Goal: Task Accomplishment & Management: Complete application form

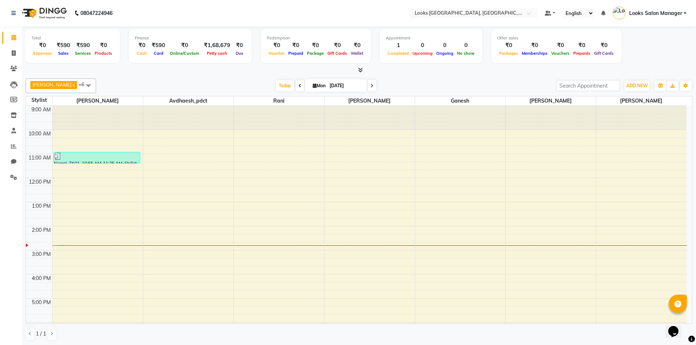
click at [359, 69] on icon at bounding box center [360, 69] width 5 height 5
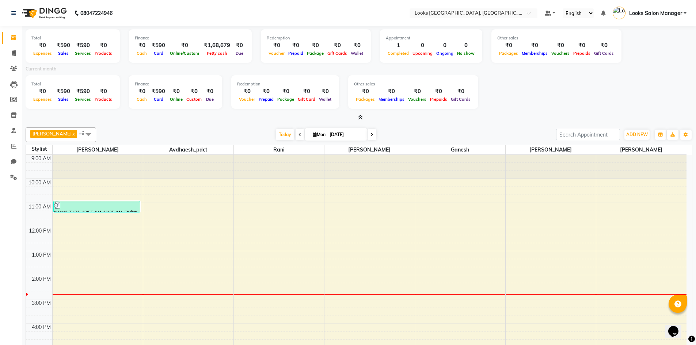
click at [356, 115] on span at bounding box center [359, 118] width 8 height 8
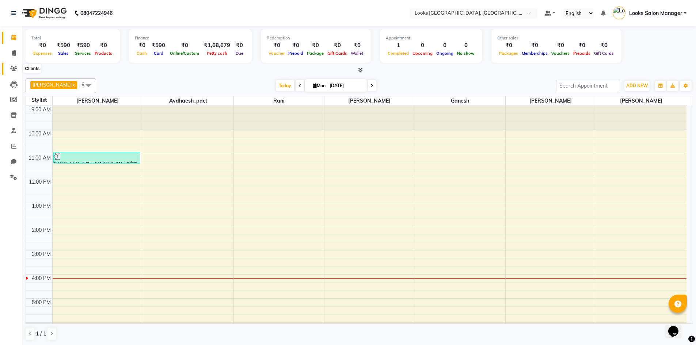
drag, startPoint x: 13, startPoint y: 69, endPoint x: 23, endPoint y: 65, distance: 11.3
click at [13, 69] on icon at bounding box center [13, 68] width 7 height 5
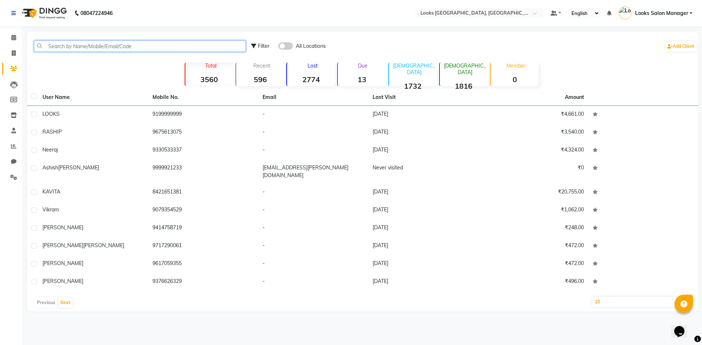
drag, startPoint x: 51, startPoint y: 45, endPoint x: 56, endPoint y: 45, distance: 4.8
click at [51, 45] on input "text" at bounding box center [140, 46] width 212 height 11
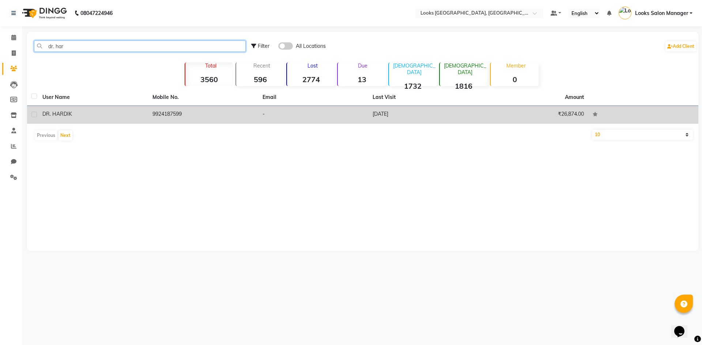
type input "dr. har"
click at [343, 111] on td "-" at bounding box center [313, 115] width 110 height 18
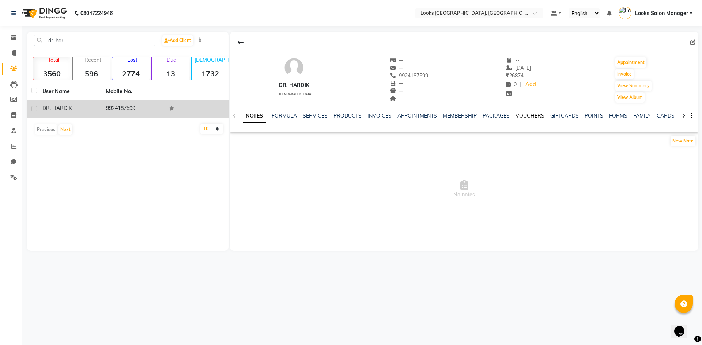
click at [518, 115] on link "VOUCHERS" at bounding box center [529, 116] width 29 height 7
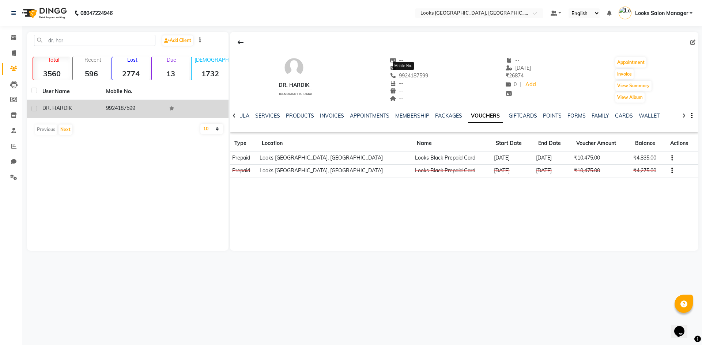
drag, startPoint x: 394, startPoint y: 77, endPoint x: 434, endPoint y: 74, distance: 40.3
click at [434, 74] on div "DR. HARDIK male -- -- 9924187599 Mobile No. -- -- -- -- 07-08-2025 ₹ 26874 0 | …" at bounding box center [464, 76] width 468 height 54
copy span "9924187599"
click at [10, 52] on span at bounding box center [13, 53] width 13 height 8
select select "service"
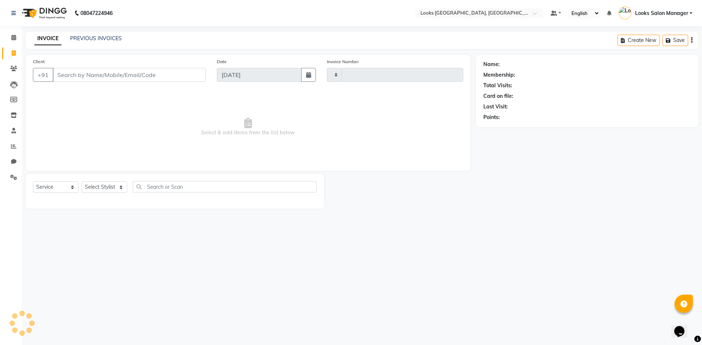
type input "1698"
select select "4460"
type input "9924187599"
select select "1: Object"
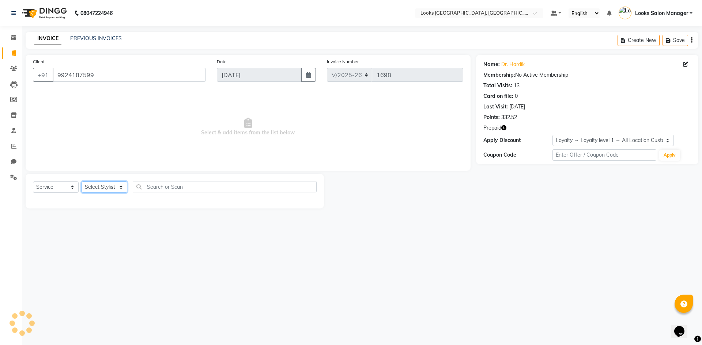
click at [111, 190] on select "Select Stylist" at bounding box center [104, 187] width 46 height 11
select select "25215"
click at [81, 182] on select "Select Stylist Avdhaesh_pdct COUNTER SALES Ganesh Kalpana_mgr Looks Salon Manag…" at bounding box center [104, 187] width 46 height 11
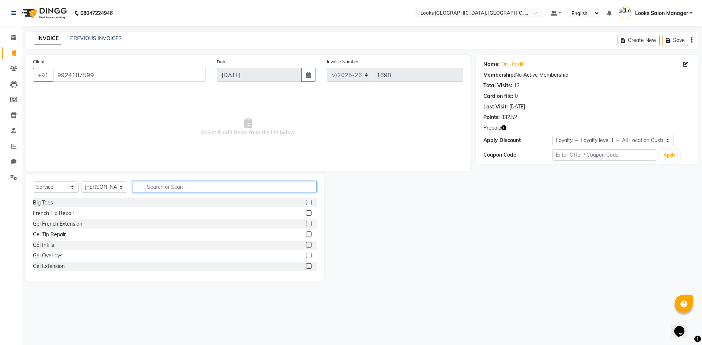
click at [164, 189] on input "text" at bounding box center [225, 186] width 184 height 11
type input "beard"
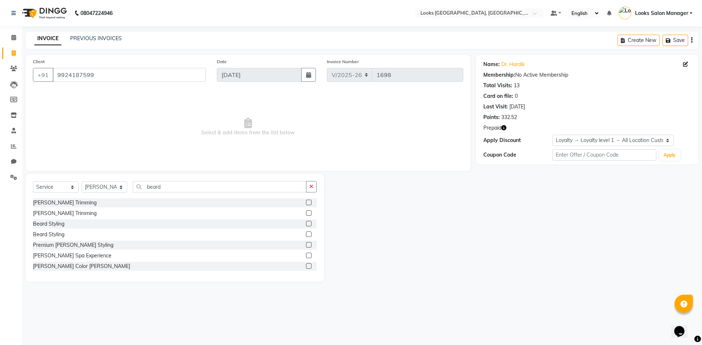
click at [306, 202] on label at bounding box center [308, 202] width 5 height 5
click at [306, 202] on input "checkbox" at bounding box center [308, 203] width 5 height 5
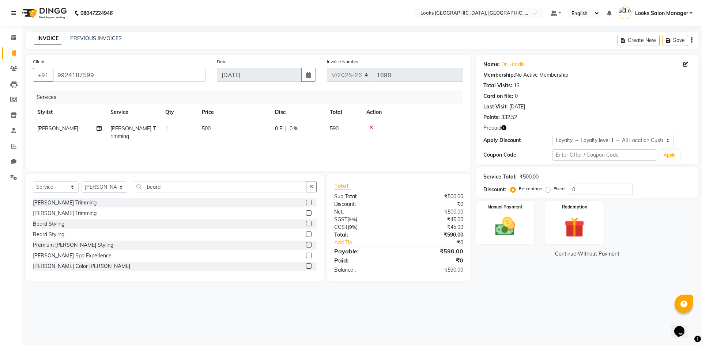
checkbox input "false"
click at [242, 140] on div "Services Stylist Service Qty Price Disc Total Action MOHSIN Beard Trimming 1 50…" at bounding box center [248, 127] width 430 height 73
click at [242, 138] on div "Services Stylist Service Qty Price Disc Total Action MOHSIN Beard Trimming 1 50…" at bounding box center [248, 127] width 430 height 73
click at [242, 133] on td "500" at bounding box center [233, 133] width 73 height 24
select select "25215"
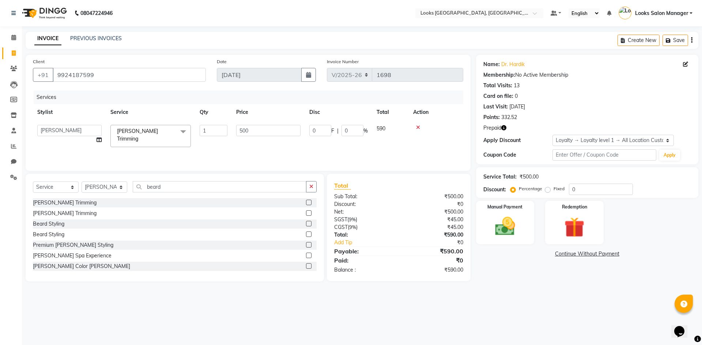
click at [242, 133] on input "500" at bounding box center [268, 130] width 64 height 11
type input "300"
click at [233, 145] on div "Services Stylist Service Qty Price Disc Total Action Avdhaesh_pdct COUNTER SALE…" at bounding box center [248, 127] width 430 height 73
click at [507, 125] on div "Prepaid" at bounding box center [587, 128] width 208 height 8
click at [499, 129] on span "Prepaid" at bounding box center [492, 128] width 18 height 8
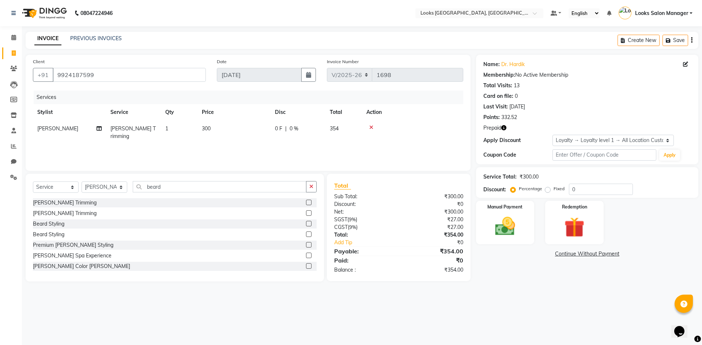
click at [505, 129] on icon "button" at bounding box center [503, 127] width 5 height 5
click at [584, 235] on img at bounding box center [574, 227] width 34 height 26
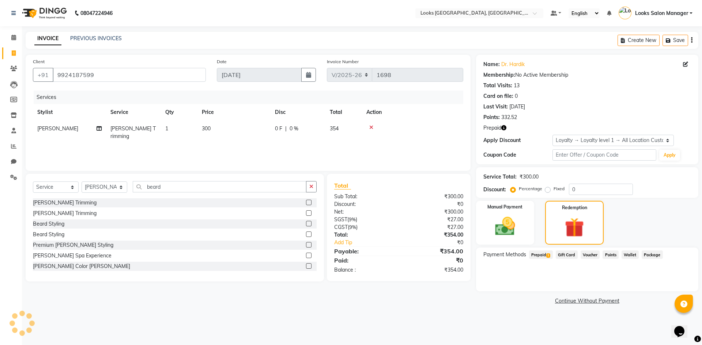
click at [543, 252] on span "Prepaid 1" at bounding box center [541, 255] width 24 height 8
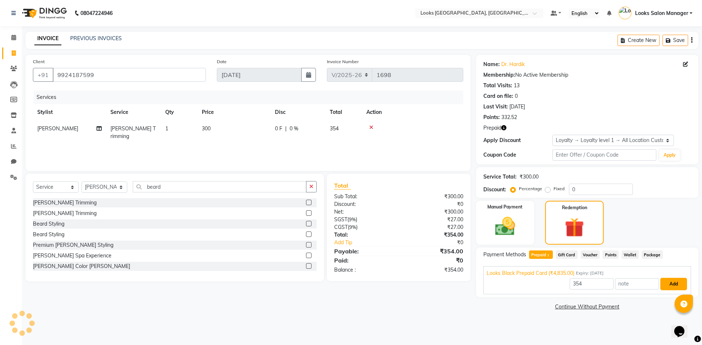
click at [665, 281] on button "Add" at bounding box center [673, 284] width 27 height 12
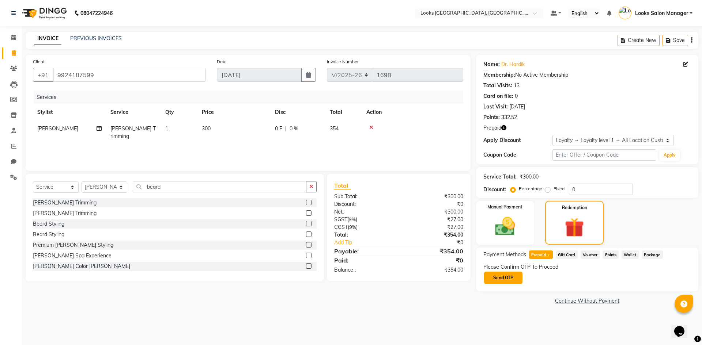
click at [510, 275] on button "Send OTP" at bounding box center [503, 278] width 38 height 12
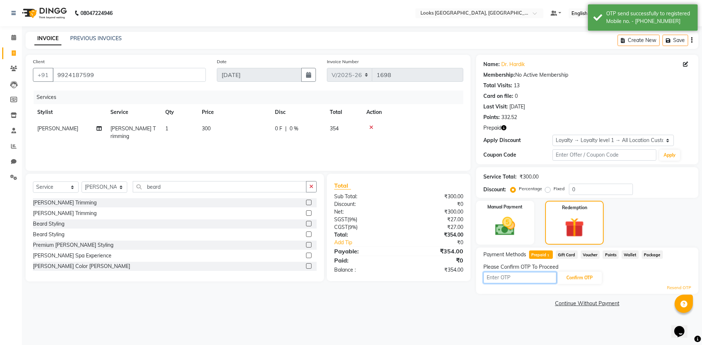
click at [503, 276] on input "text" at bounding box center [519, 277] width 73 height 11
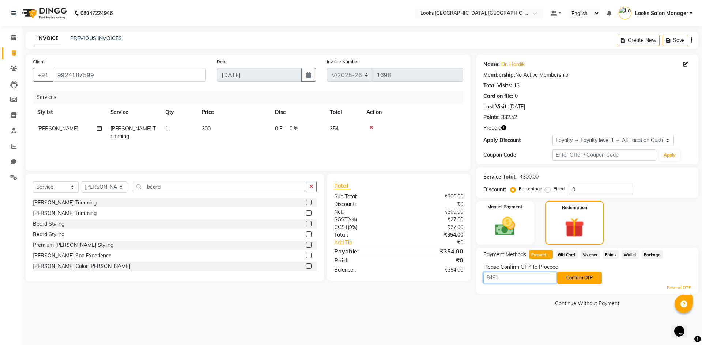
type input "8491"
click at [582, 277] on button "Confirm OTP" at bounding box center [579, 278] width 45 height 12
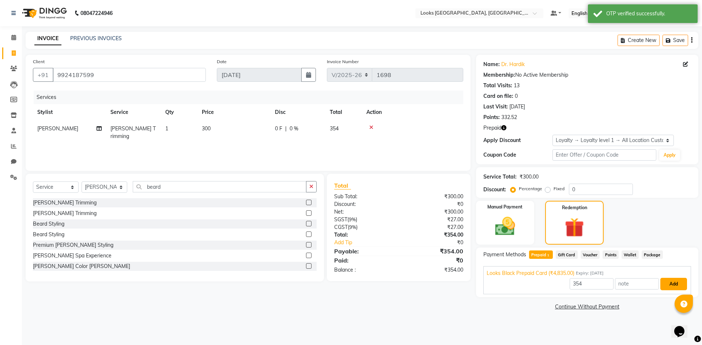
click at [670, 280] on button "Add" at bounding box center [673, 284] width 27 height 12
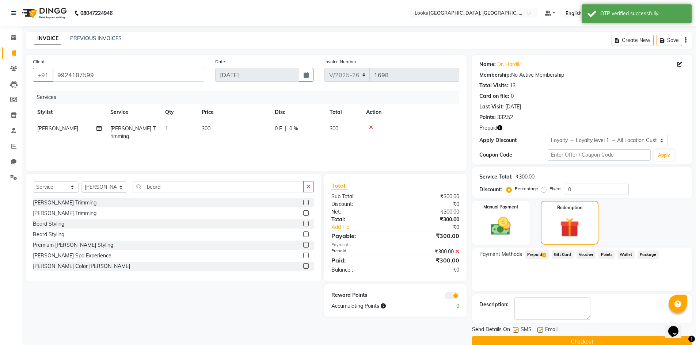
click at [545, 337] on button "Checkout" at bounding box center [582, 342] width 220 height 11
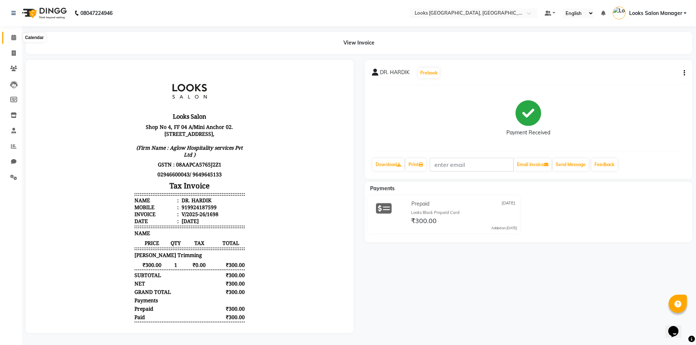
click at [12, 39] on icon at bounding box center [13, 37] width 5 height 5
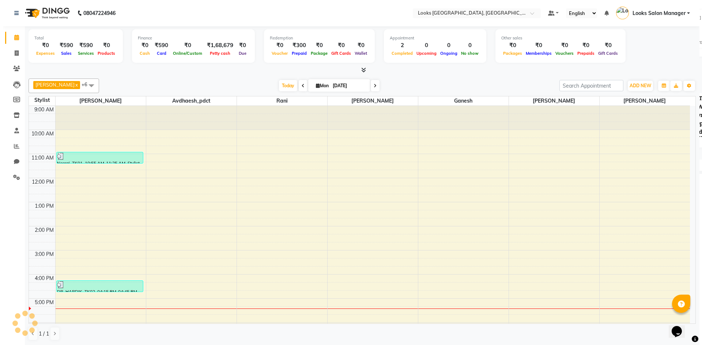
scroll to position [81, 0]
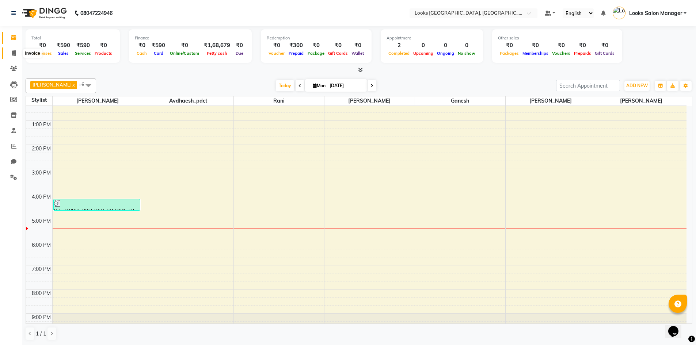
click at [18, 52] on span at bounding box center [13, 53] width 13 height 8
select select "service"
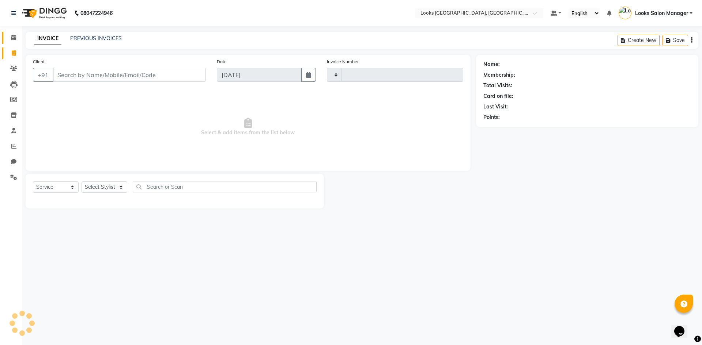
type input "1699"
select select "4460"
drag, startPoint x: 112, startPoint y: 184, endPoint x: 112, endPoint y: 188, distance: 3.7
click at [112, 184] on select "Select Stylist" at bounding box center [104, 187] width 46 height 11
select select "85710"
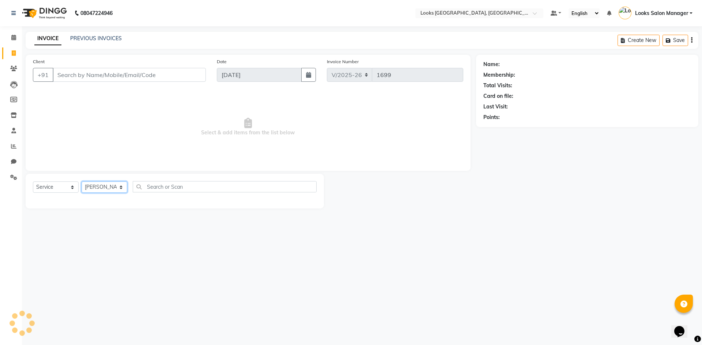
click at [81, 182] on select "Select Stylist Avdhaesh_pdct COUNTER SALES Ganesh Kalpana_mgr Looks Salon Manag…" at bounding box center [104, 187] width 46 height 11
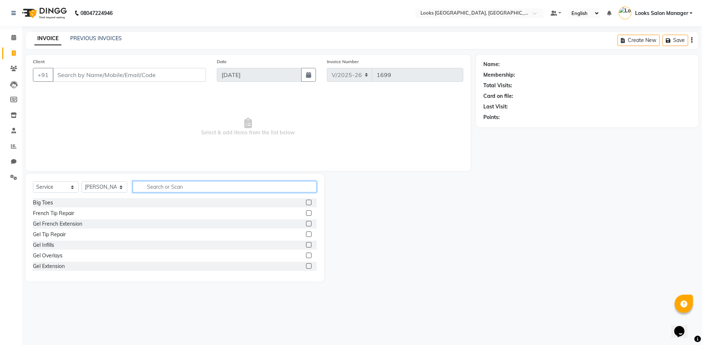
click at [188, 186] on input "text" at bounding box center [225, 186] width 184 height 11
type input "beard"
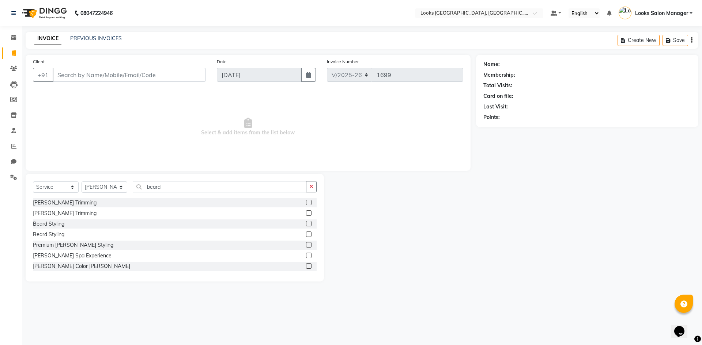
click at [306, 203] on label at bounding box center [308, 202] width 5 height 5
click at [306, 203] on input "checkbox" at bounding box center [308, 203] width 5 height 5
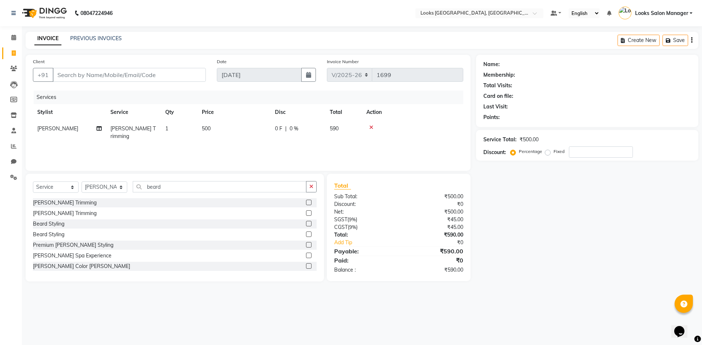
checkbox input "false"
click at [258, 126] on td "500" at bounding box center [233, 133] width 73 height 24
select select "85710"
click at [258, 126] on input "500" at bounding box center [268, 130] width 64 height 11
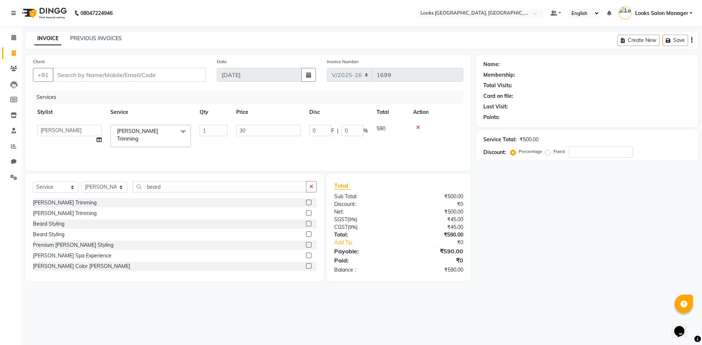
type input "300"
click at [241, 152] on div "Services Stylist Service Qty Price Disc Total Action Avdhaesh_pdct COUNTER SALE…" at bounding box center [248, 127] width 430 height 73
click at [77, 71] on input "Client" at bounding box center [129, 75] width 153 height 14
type input "9"
type input "0"
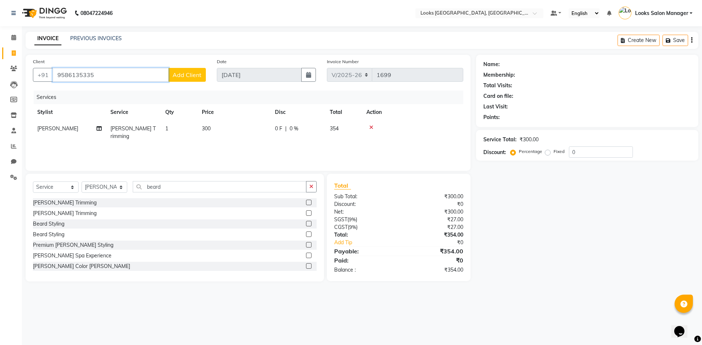
type input "9586135335"
click at [176, 78] on span "Add Client" at bounding box center [186, 74] width 29 height 7
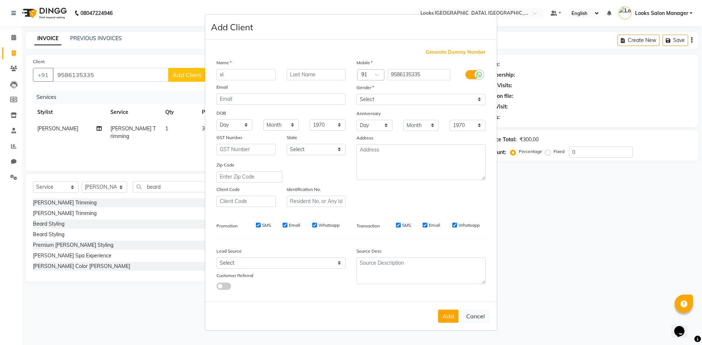
type input "v"
type input "Virat"
click at [398, 96] on select "Select Male Female Other Prefer Not To Say" at bounding box center [420, 99] width 129 height 11
select select "male"
click at [356, 94] on select "Select Male Female Other Prefer Not To Say" at bounding box center [420, 99] width 129 height 11
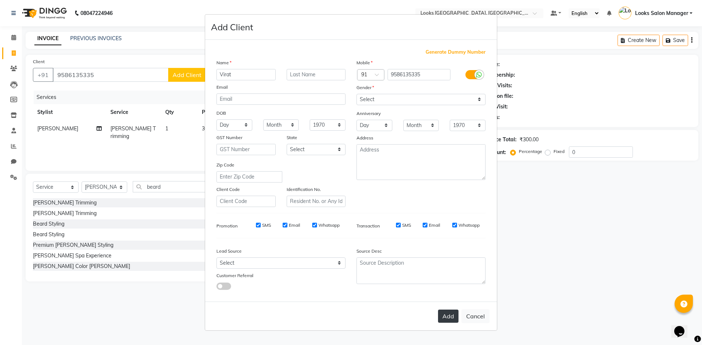
click at [445, 318] on button "Add" at bounding box center [448, 316] width 20 height 13
select select
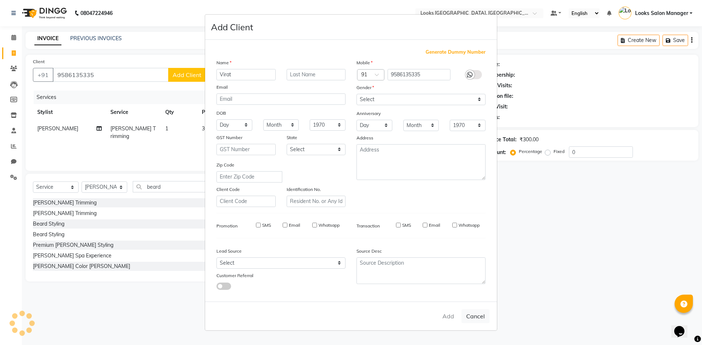
select select
checkbox input "false"
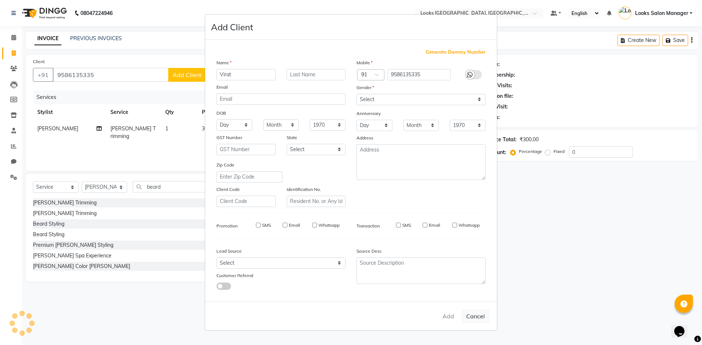
checkbox input "false"
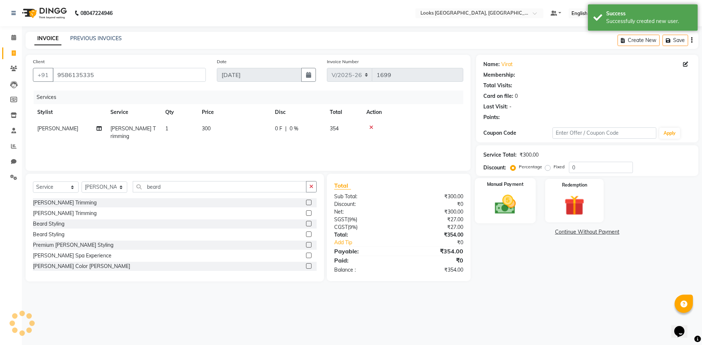
select select "1: Object"
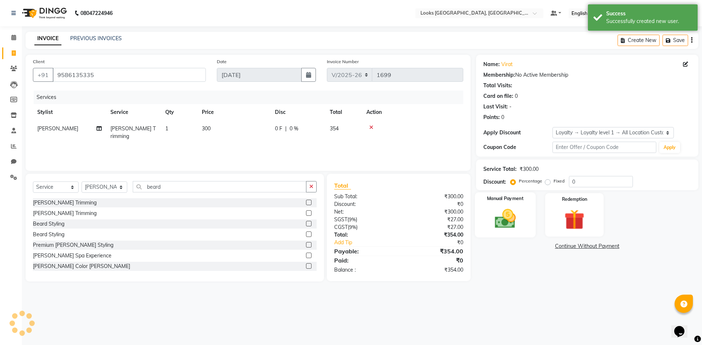
click at [510, 200] on label "Manual Payment" at bounding box center [505, 198] width 37 height 7
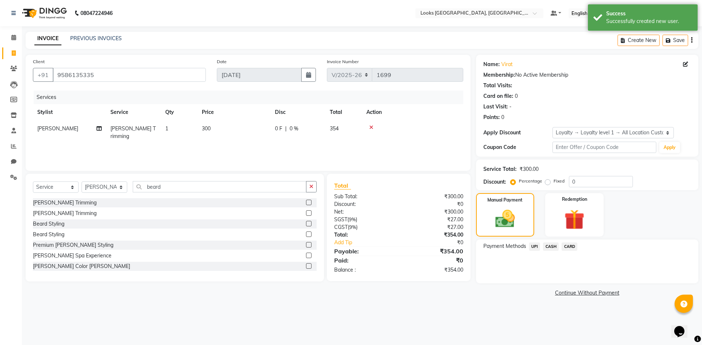
click at [570, 247] on span "CARD" at bounding box center [569, 247] width 16 height 8
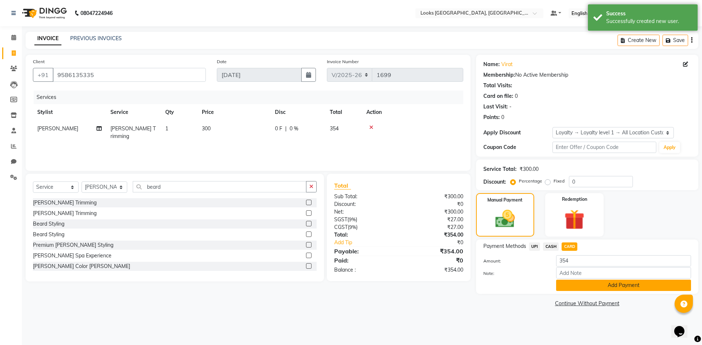
click at [564, 290] on button "Add Payment" at bounding box center [623, 285] width 135 height 11
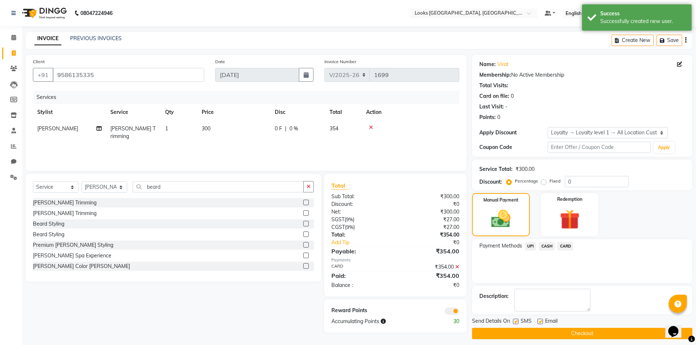
click at [537, 334] on button "Checkout" at bounding box center [582, 333] width 220 height 11
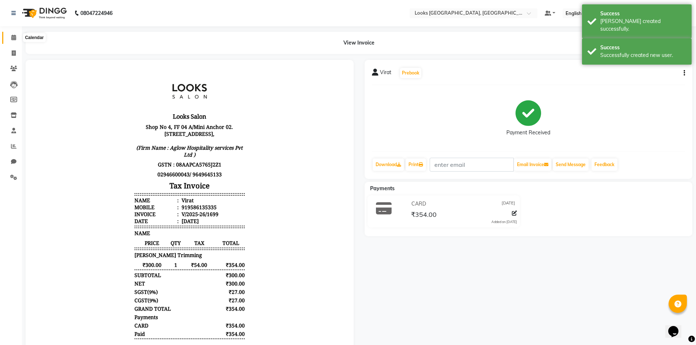
click at [15, 36] on icon at bounding box center [13, 37] width 5 height 5
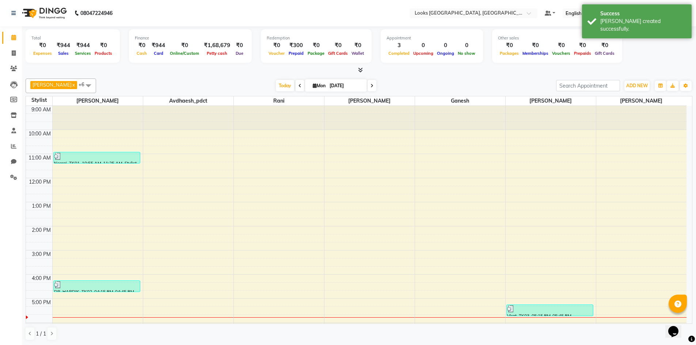
scroll to position [0, 0]
click at [81, 86] on span at bounding box center [88, 85] width 15 height 14
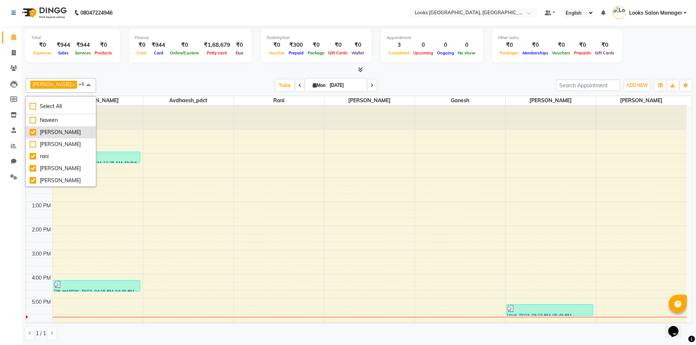
scroll to position [73, 0]
click at [59, 148] on div "rani" at bounding box center [61, 144] width 62 height 8
checkbox input "false"
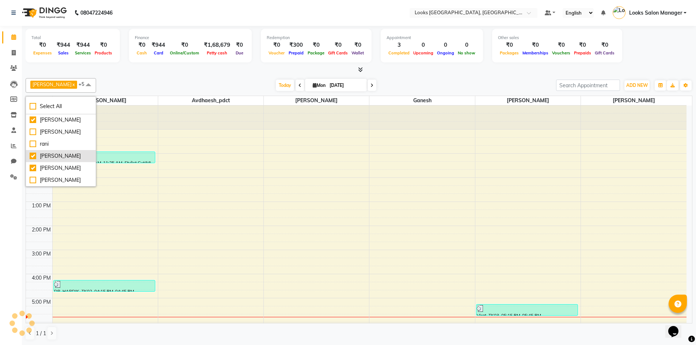
click at [52, 160] on div "[PERSON_NAME]" at bounding box center [61, 156] width 62 height 8
checkbox input "false"
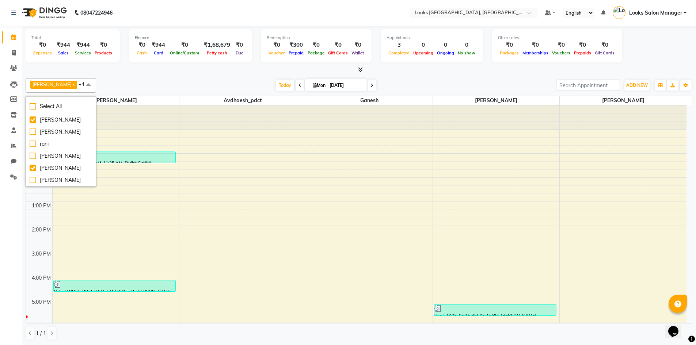
scroll to position [37, 0]
click at [54, 112] on div "Ganesh" at bounding box center [61, 108] width 62 height 8
checkbox input "false"
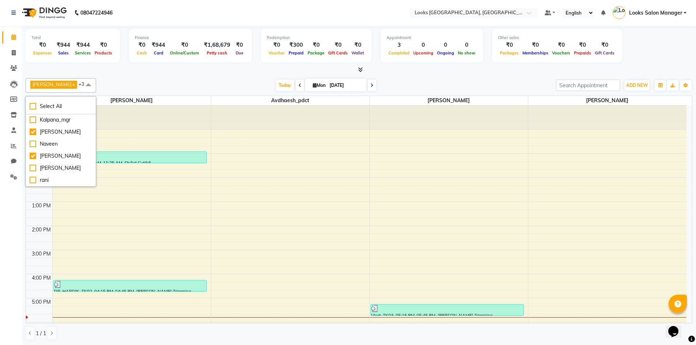
click at [109, 83] on div "Today Mon 01-09-2025" at bounding box center [326, 85] width 453 height 11
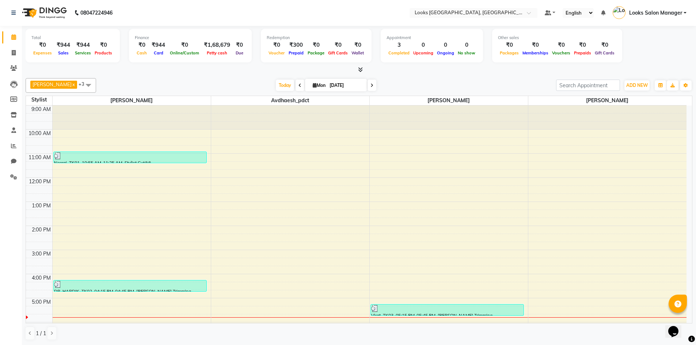
click at [81, 84] on span at bounding box center [88, 85] width 15 height 14
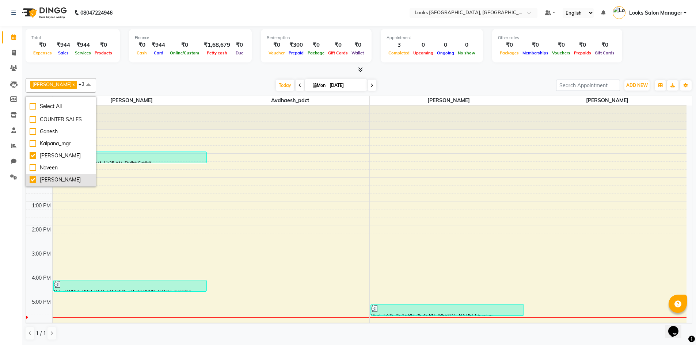
scroll to position [0, 0]
click at [201, 75] on div "MOHSIN x Tokeer x Avdhaesh_pdct x Pratiksha x +3 Select All Avdhaesh_pdct COUNT…" at bounding box center [359, 209] width 667 height 268
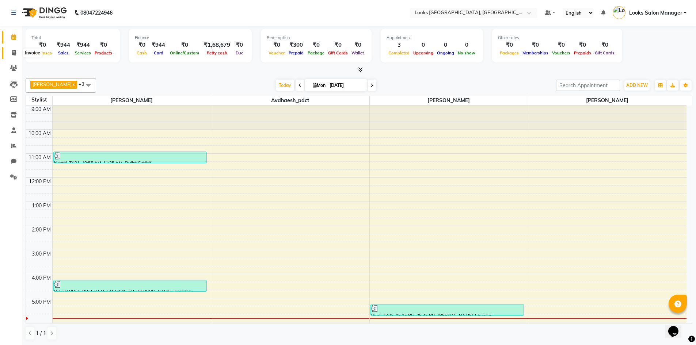
click at [14, 54] on icon at bounding box center [14, 52] width 4 height 5
select select "service"
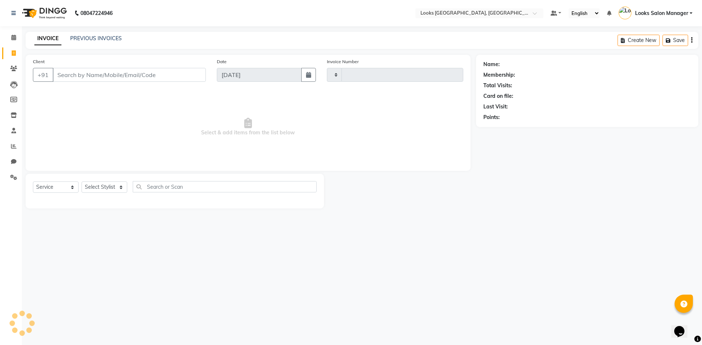
type input "1700"
select select "4460"
click at [79, 77] on input "Client" at bounding box center [129, 75] width 153 height 14
type input "6375296051"
click at [184, 76] on span "Add Client" at bounding box center [186, 74] width 29 height 7
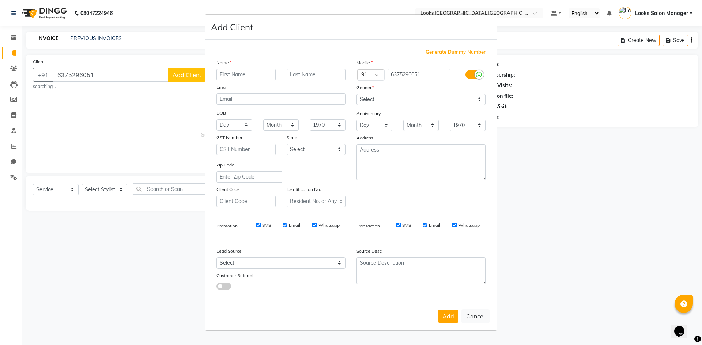
click at [249, 68] on div "Name" at bounding box center [281, 64] width 140 height 10
click at [234, 72] on input "text" at bounding box center [245, 74] width 59 height 11
click at [218, 75] on input "alisha" at bounding box center [245, 74] width 59 height 11
type input "Alisha"
click at [380, 96] on select "Select Male Female Other Prefer Not To Say" at bounding box center [420, 99] width 129 height 11
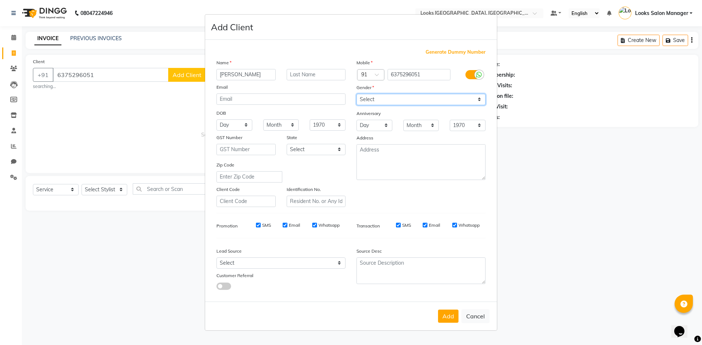
select select "female"
click at [356, 94] on select "Select Male Female Other Prefer Not To Say" at bounding box center [420, 99] width 129 height 11
click at [449, 314] on button "Add" at bounding box center [448, 316] width 20 height 13
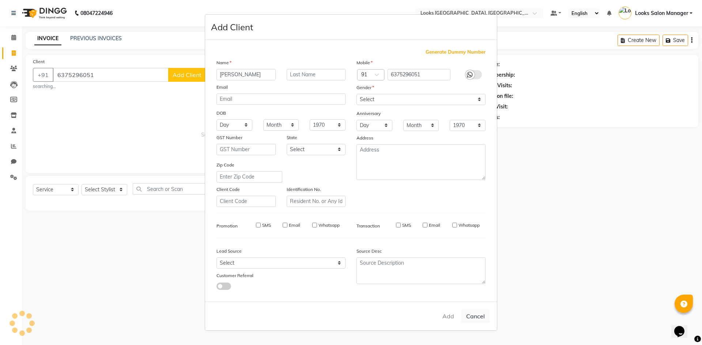
select select
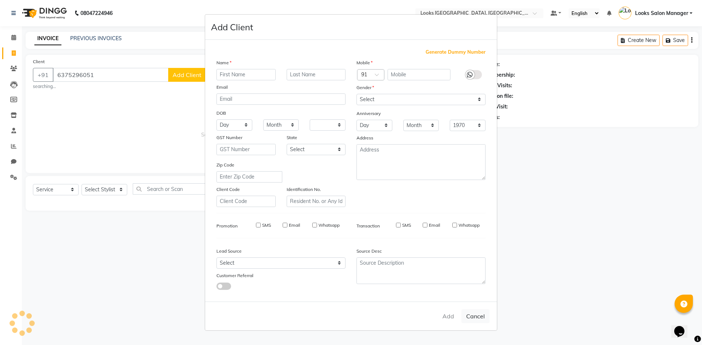
select select
checkbox input "false"
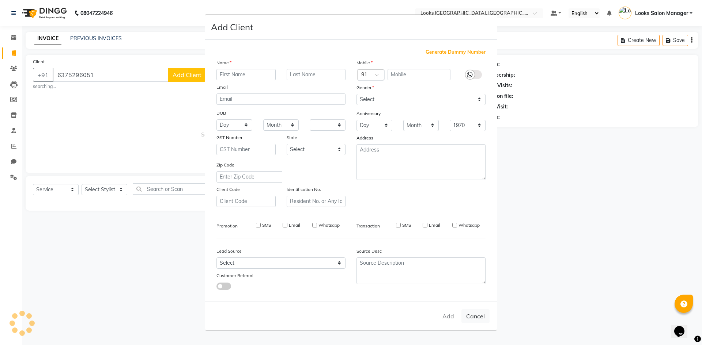
checkbox input "false"
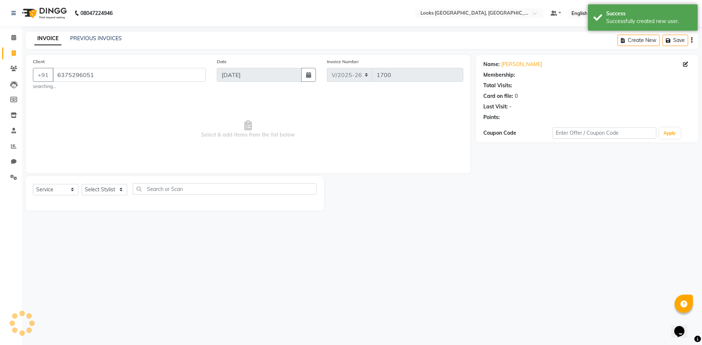
select select "1: Object"
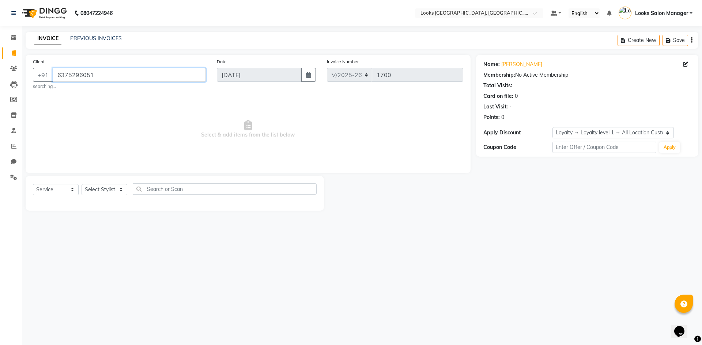
click at [125, 75] on input "6375296051" at bounding box center [129, 75] width 153 height 14
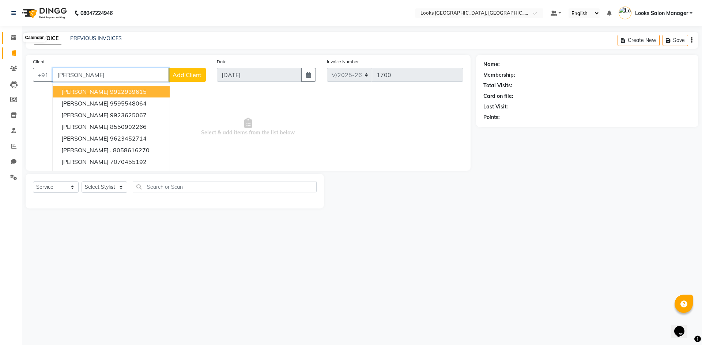
type input "nivedita"
click at [9, 38] on span at bounding box center [13, 38] width 13 height 8
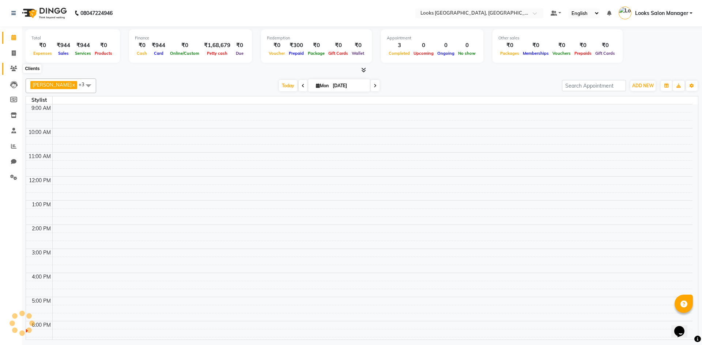
click at [12, 68] on icon at bounding box center [13, 68] width 7 height 5
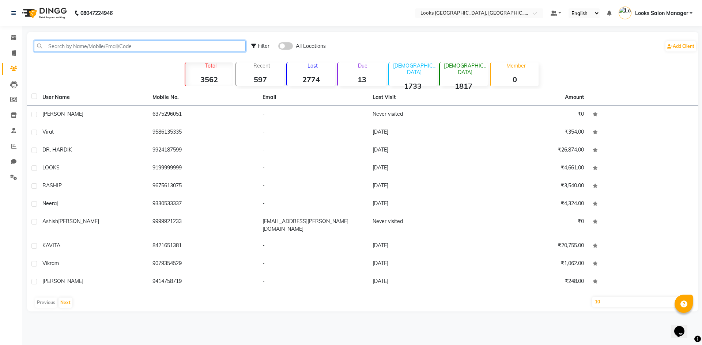
click at [101, 47] on input "text" at bounding box center [140, 46] width 212 height 11
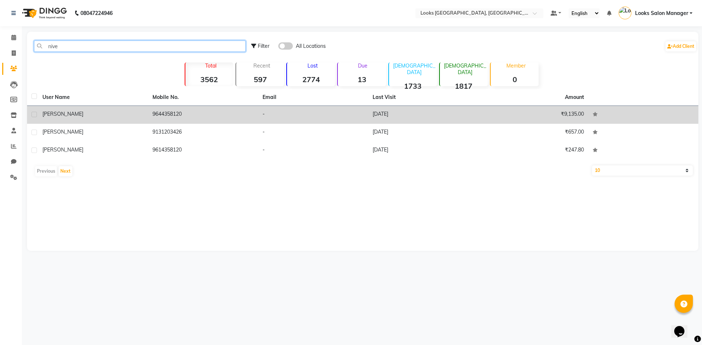
type input "nive"
click at [452, 117] on td "11-08-2025" at bounding box center [423, 115] width 110 height 18
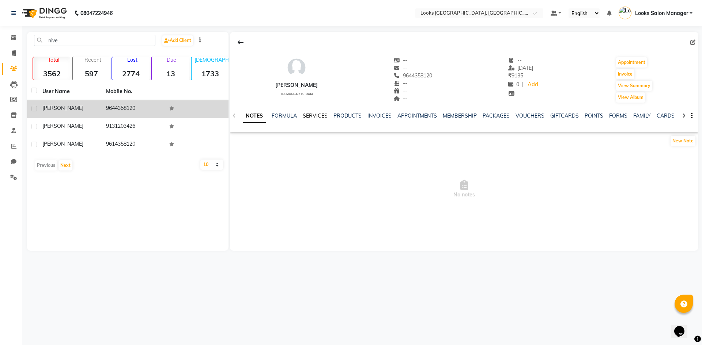
click at [315, 115] on link "SERVICES" at bounding box center [315, 116] width 25 height 7
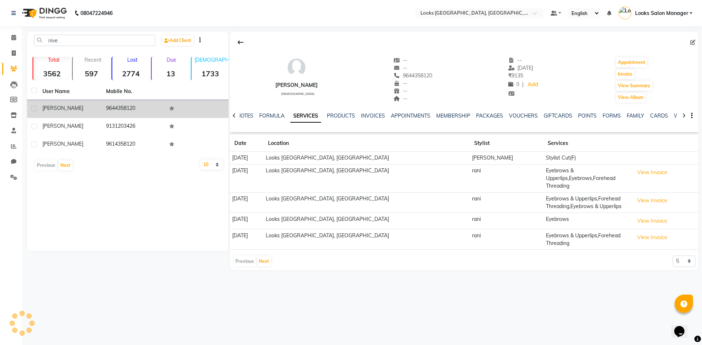
drag, startPoint x: 390, startPoint y: 77, endPoint x: 433, endPoint y: 76, distance: 43.1
click at [433, 76] on div "Nivedita female -- -- 9644358120 Mobile No. -- -- -- -- 11-08-2025 ₹ 9135 0 | A…" at bounding box center [464, 76] width 468 height 54
click at [14, 55] on icon at bounding box center [14, 52] width 4 height 5
select select "4460"
select select "service"
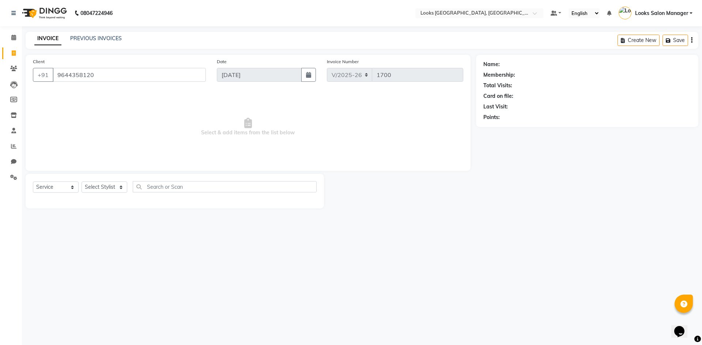
type input "9644358120"
select select "1: Object"
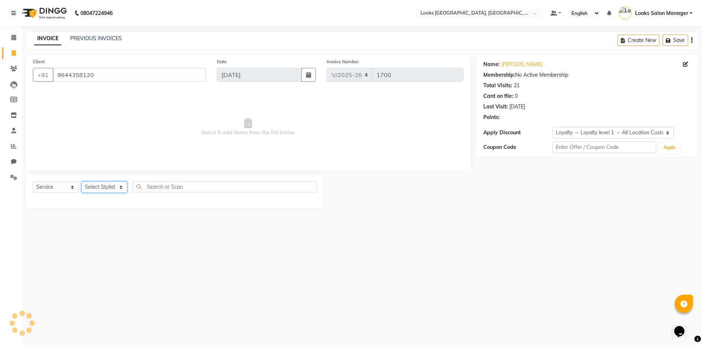
click at [94, 186] on select "Select Stylist" at bounding box center [104, 187] width 46 height 11
select select "85711"
click at [81, 182] on select "Select Stylist Avdhaesh_pdct COUNTER SALES Ganesh Kalpana_mgr Looks Salon Manag…" at bounding box center [104, 187] width 46 height 11
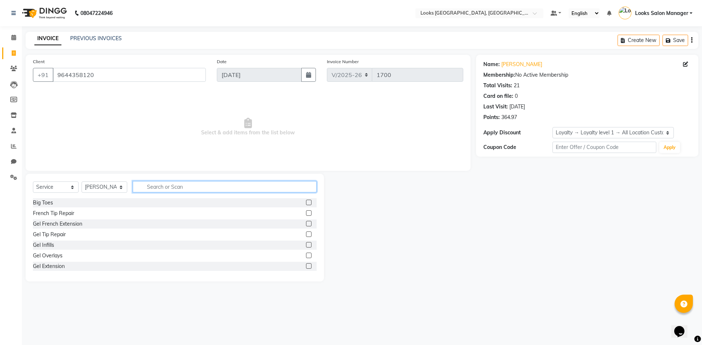
click at [162, 184] on input "text" at bounding box center [225, 186] width 184 height 11
type input "eye"
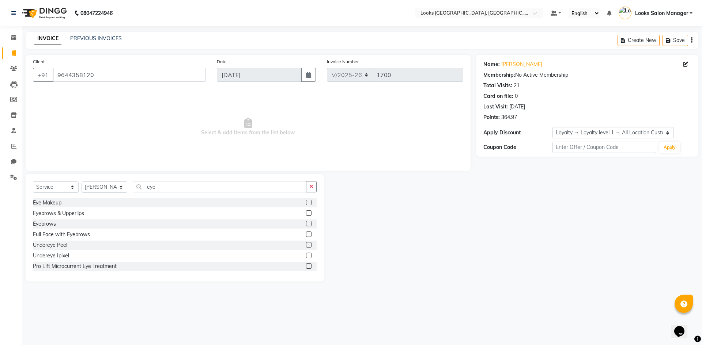
click at [306, 213] on label at bounding box center [308, 212] width 5 height 5
click at [306, 213] on input "checkbox" at bounding box center [308, 213] width 5 height 5
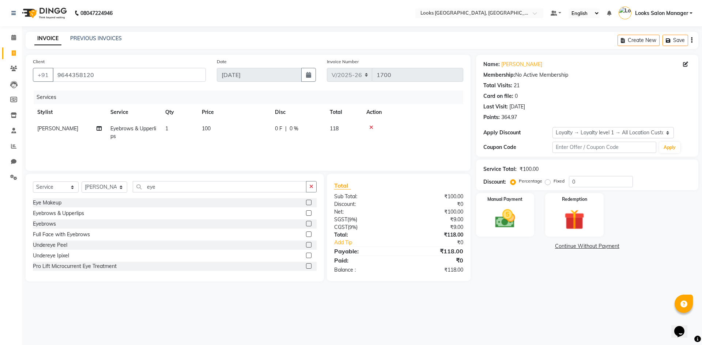
checkbox input "false"
click at [214, 193] on div "Select Service Product Membership Package Voucher Prepaid Gift Card Select Styl…" at bounding box center [175, 189] width 284 height 17
click at [214, 186] on input "eye" at bounding box center [220, 186] width 174 height 11
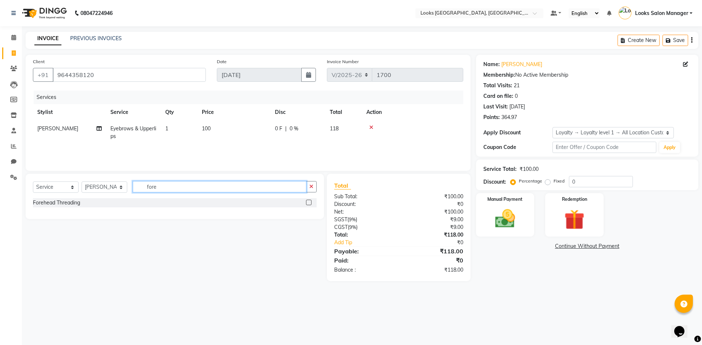
type input "fore"
click at [308, 203] on label at bounding box center [308, 202] width 5 height 5
click at [308, 203] on input "checkbox" at bounding box center [308, 203] width 5 height 5
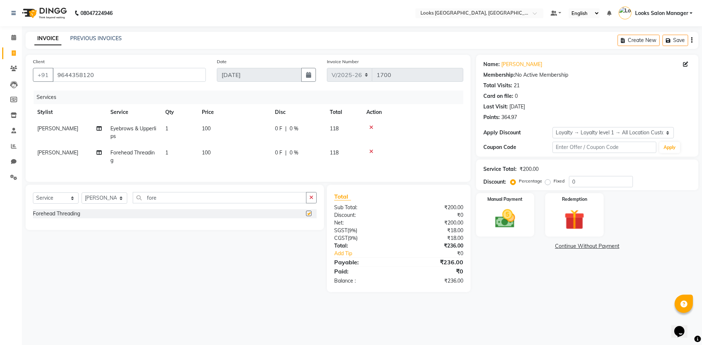
click at [232, 147] on td "100" at bounding box center [233, 157] width 73 height 24
checkbox input "false"
select select "85711"
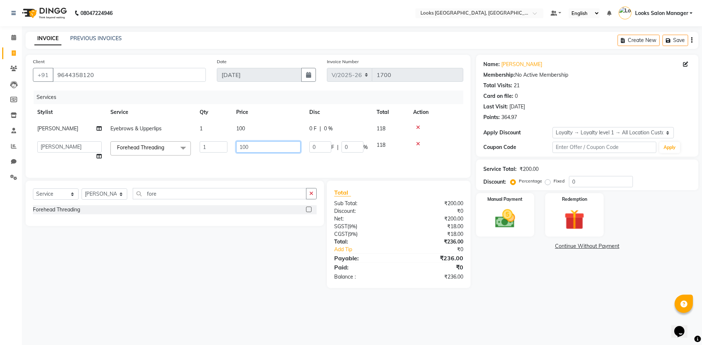
click at [244, 150] on input "100" at bounding box center [268, 146] width 64 height 11
type input "4"
type input "70"
click at [241, 125] on td "100" at bounding box center [268, 129] width 73 height 16
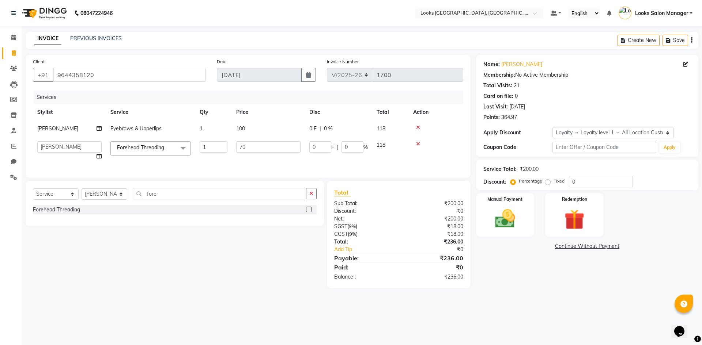
select select "85711"
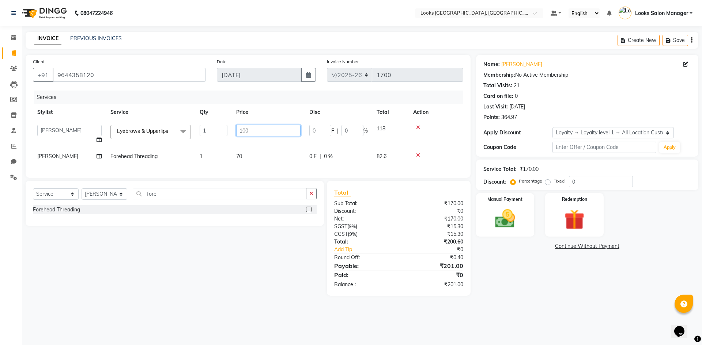
click at [244, 129] on input "100" at bounding box center [268, 130] width 64 height 11
type input "140"
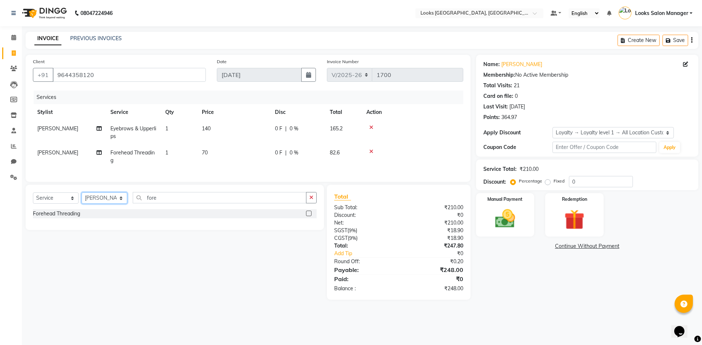
click at [90, 199] on select "Select Stylist Avdhaesh_pdct COUNTER SALES Ganesh Kalpana_mgr Looks Salon Manag…" at bounding box center [104, 198] width 46 height 11
click at [81, 198] on select "Select Stylist Avdhaesh_pdct COUNTER SALES Ganesh Kalpana_mgr Looks Salon Manag…" at bounding box center [104, 198] width 46 height 11
click at [101, 200] on select "Select Stylist Avdhaesh_pdct COUNTER SALES Ganesh Kalpana_mgr Looks Salon Manag…" at bounding box center [104, 198] width 46 height 11
click at [81, 198] on select "Select Stylist Avdhaesh_pdct COUNTER SALES Ganesh Kalpana_mgr Looks Salon Manag…" at bounding box center [104, 198] width 46 height 11
click at [117, 203] on select "Select Stylist Avdhaesh_pdct COUNTER SALES Ganesh Kalpana_mgr Looks Salon Manag…" at bounding box center [104, 198] width 46 height 11
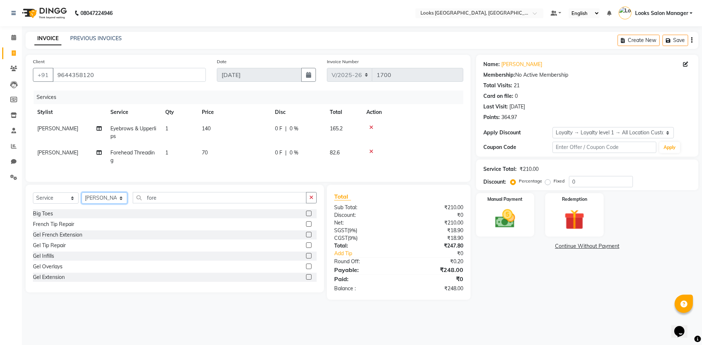
select select "71751"
click at [81, 198] on select "Select Stylist Avdhaesh_pdct COUNTER SALES Ganesh Kalpana_mgr Looks Salon Manag…" at bounding box center [104, 198] width 46 height 11
click at [153, 209] on div "Select Service Product Membership Package Voucher Prepaid Gift Card Select Styl…" at bounding box center [175, 200] width 284 height 17
click at [153, 204] on input "fore" at bounding box center [220, 197] width 174 height 11
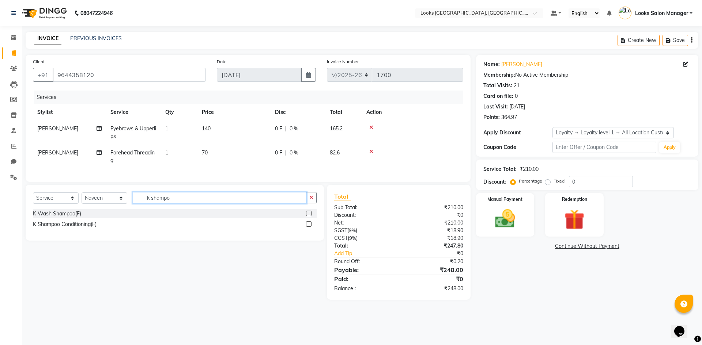
type input "k shampo"
click at [311, 216] on label at bounding box center [308, 213] width 5 height 5
click at [311, 216] on input "checkbox" at bounding box center [308, 214] width 5 height 5
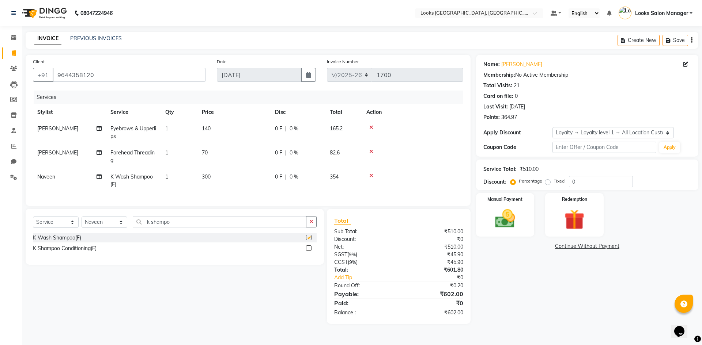
checkbox input "false"
click at [308, 251] on label at bounding box center [308, 248] width 5 height 5
click at [308, 251] on input "checkbox" at bounding box center [308, 248] width 5 height 5
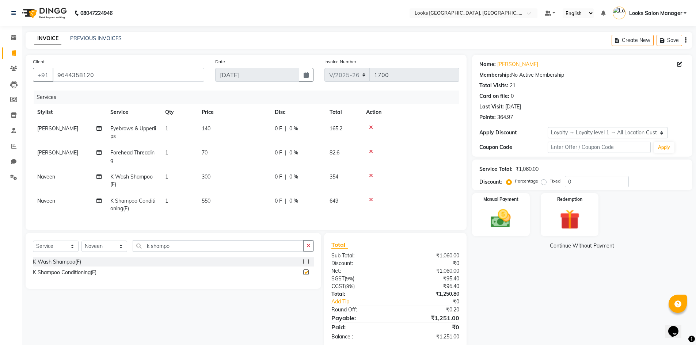
checkbox input "false"
click at [367, 176] on div at bounding box center [410, 175] width 89 height 5
click at [205, 200] on span "550" at bounding box center [206, 201] width 9 height 7
select select "71751"
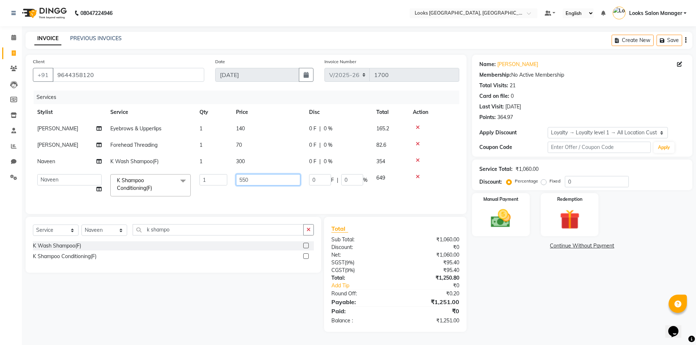
drag, startPoint x: 243, startPoint y: 183, endPoint x: 227, endPoint y: 183, distance: 15.4
click at [229, 183] on tr "Avdhaesh_pdct COUNTER SALES Ganesh Kalpana_mgr Looks Salon Manager MOHSIN Navee…" at bounding box center [246, 185] width 426 height 31
type input "650"
click at [223, 197] on tr "Avdhaesh_pdct COUNTER SALES Ganesh Kalpana_mgr Looks Salon Manager MOHSIN Navee…" at bounding box center [246, 185] width 426 height 31
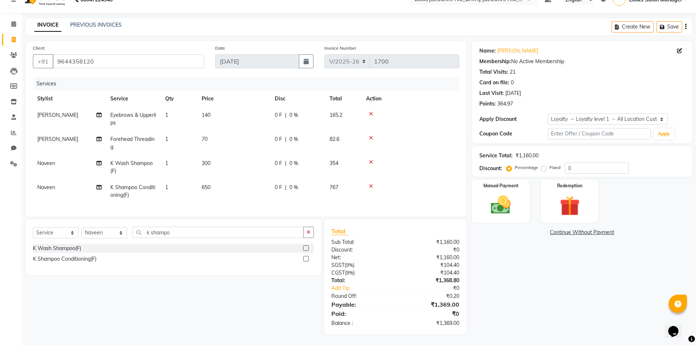
scroll to position [19, 0]
click at [371, 159] on icon at bounding box center [371, 161] width 4 height 5
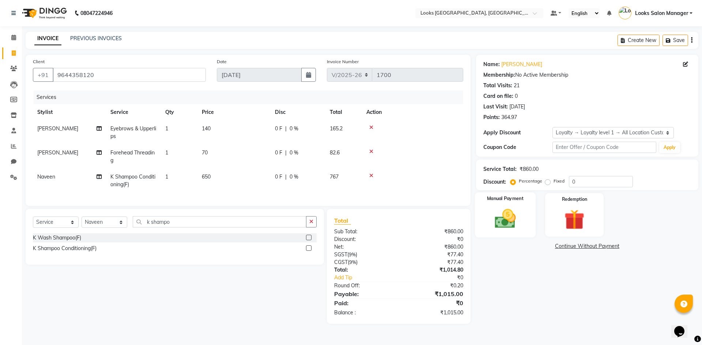
click at [523, 226] on div "Manual Payment" at bounding box center [504, 215] width 61 height 45
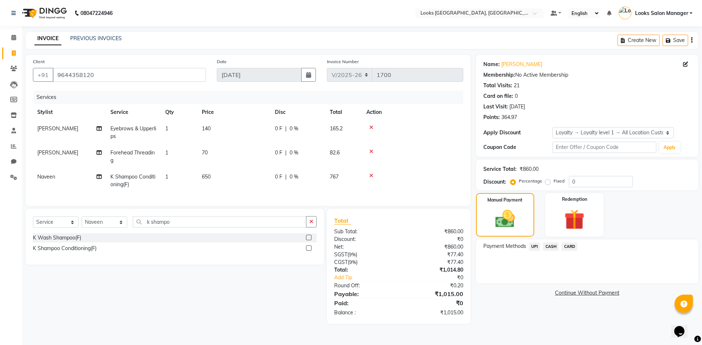
click at [573, 248] on span "CARD" at bounding box center [569, 247] width 16 height 8
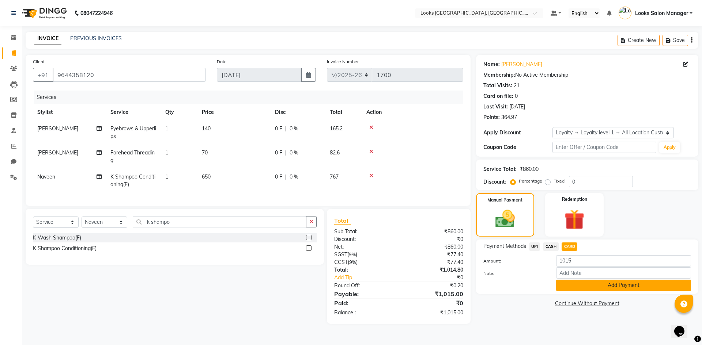
click at [567, 287] on button "Add Payment" at bounding box center [623, 285] width 135 height 11
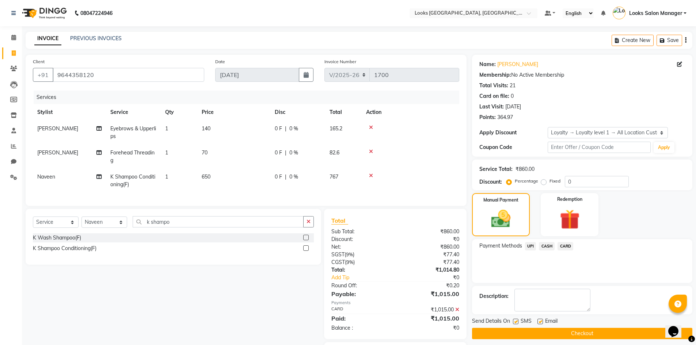
click at [518, 322] on label at bounding box center [515, 321] width 5 height 5
click at [518, 322] on input "checkbox" at bounding box center [515, 322] width 5 height 5
click at [516, 321] on label at bounding box center [515, 321] width 5 height 5
click at [516, 321] on input "checkbox" at bounding box center [515, 322] width 5 height 5
click at [516, 323] on label at bounding box center [515, 321] width 5 height 5
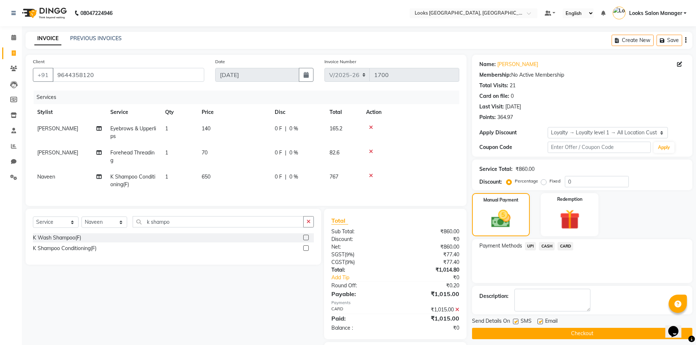
click at [516, 323] on input "checkbox" at bounding box center [515, 322] width 5 height 5
checkbox input "false"
click at [512, 336] on button "Checkout" at bounding box center [582, 333] width 220 height 11
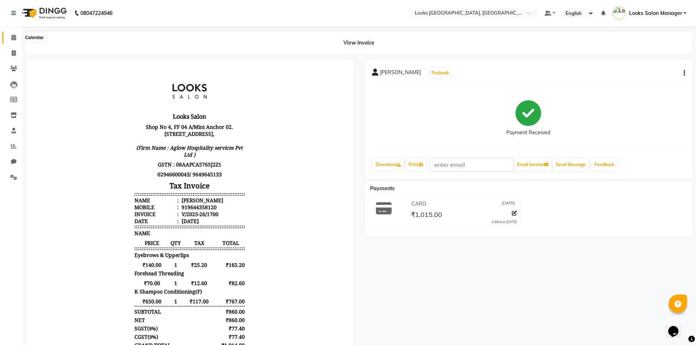
click at [10, 39] on span at bounding box center [13, 38] width 13 height 8
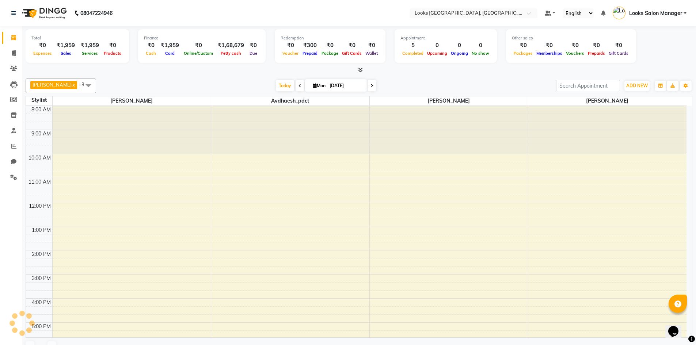
scroll to position [81, 0]
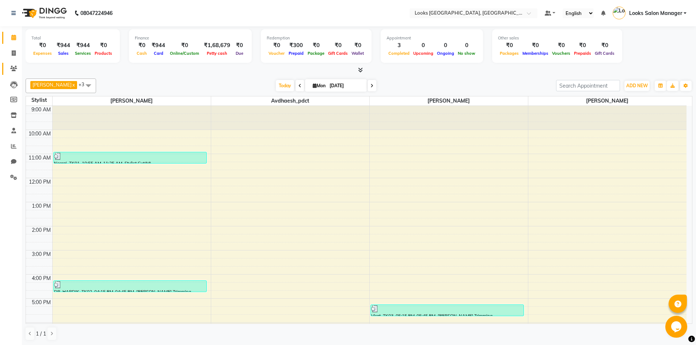
click at [13, 66] on icon at bounding box center [13, 68] width 7 height 5
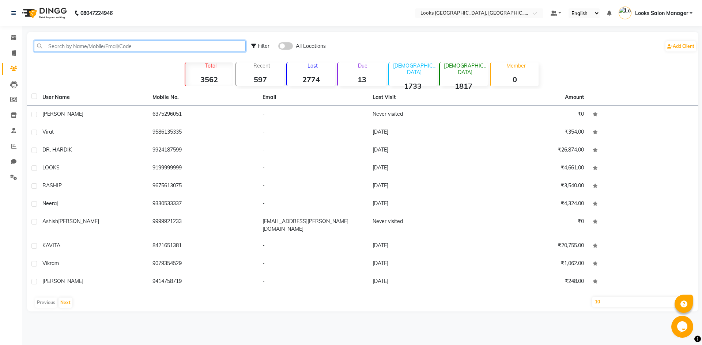
click at [81, 46] on input "text" at bounding box center [140, 46] width 212 height 11
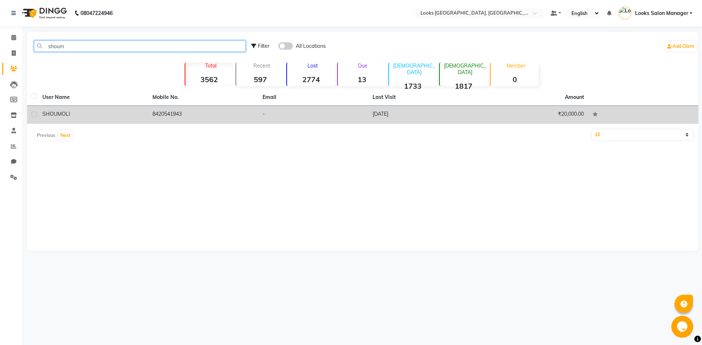
type input "shoum"
click at [284, 121] on td "-" at bounding box center [313, 115] width 110 height 18
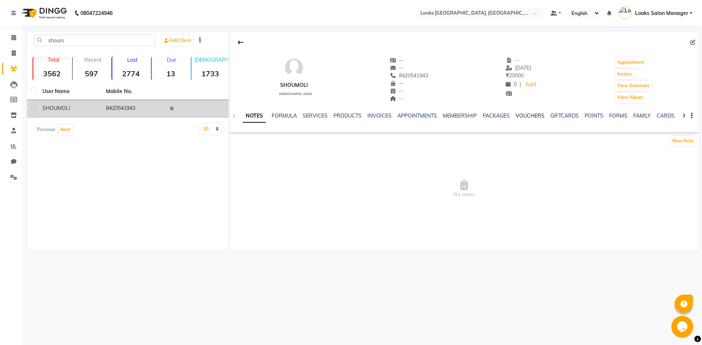
click at [527, 116] on link "VOUCHERS" at bounding box center [529, 116] width 29 height 7
